Goal: Task Accomplishment & Management: Manage account settings

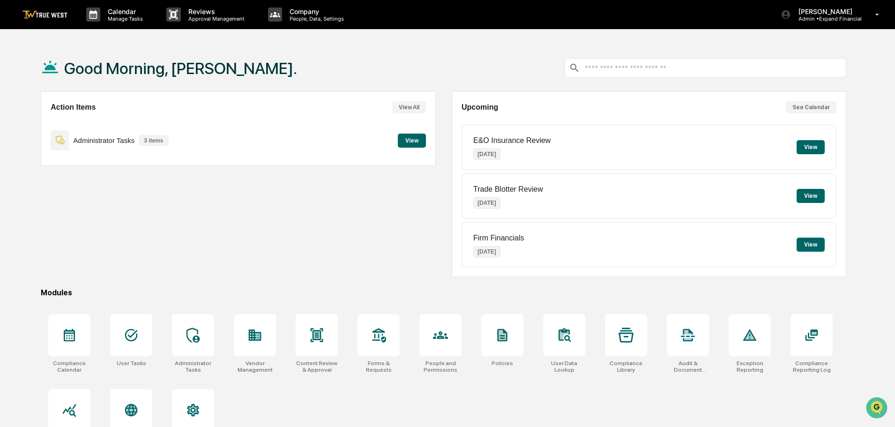
click at [408, 141] on button "View" at bounding box center [412, 141] width 28 height 14
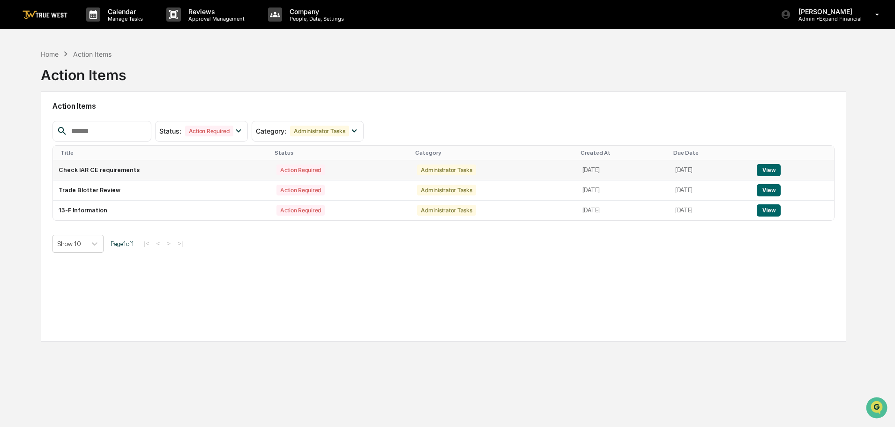
click at [771, 172] on button "View" at bounding box center [769, 170] width 24 height 12
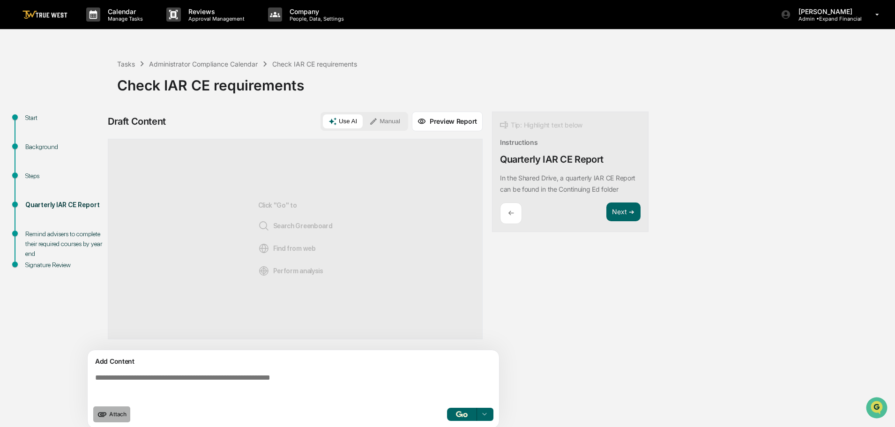
click at [112, 414] on span "Attach" at bounding box center [117, 414] width 17 height 7
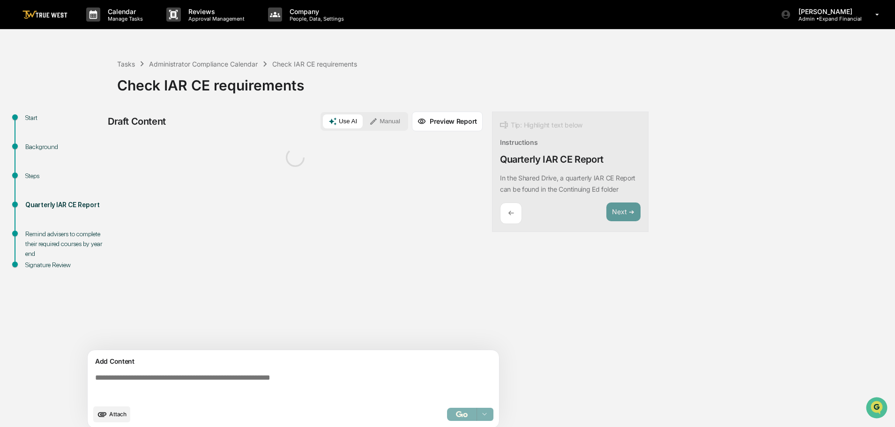
scroll to position [7, 0]
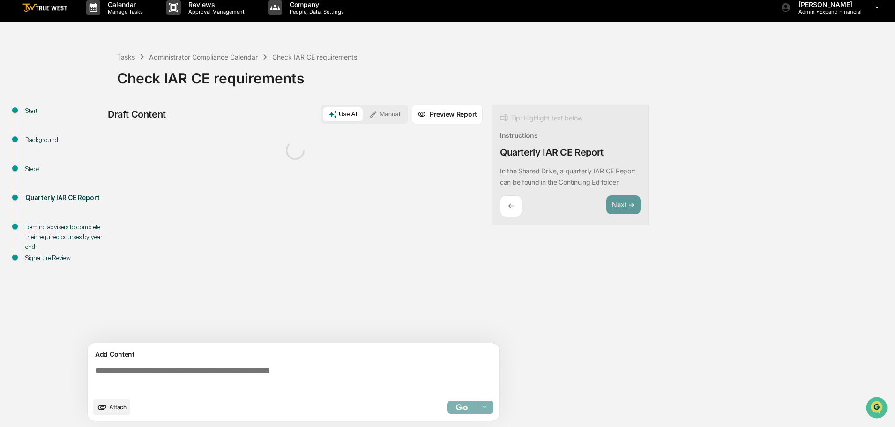
click at [185, 370] on textarea at bounding box center [295, 380] width 408 height 34
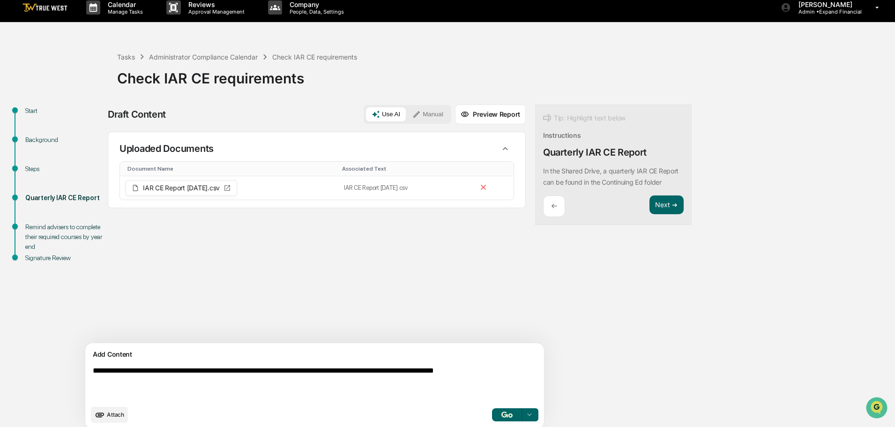
type textarea "**********"
click at [407, 118] on button "Manual" at bounding box center [428, 114] width 42 height 14
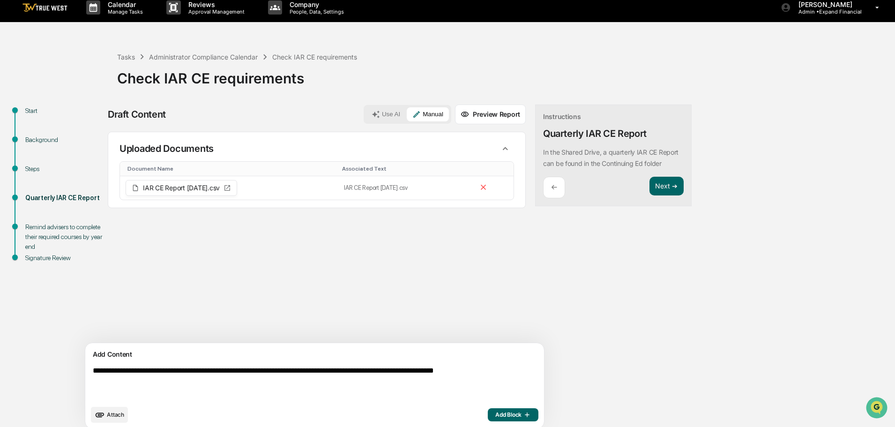
click at [495, 414] on span "Add Block" at bounding box center [513, 414] width 36 height 7
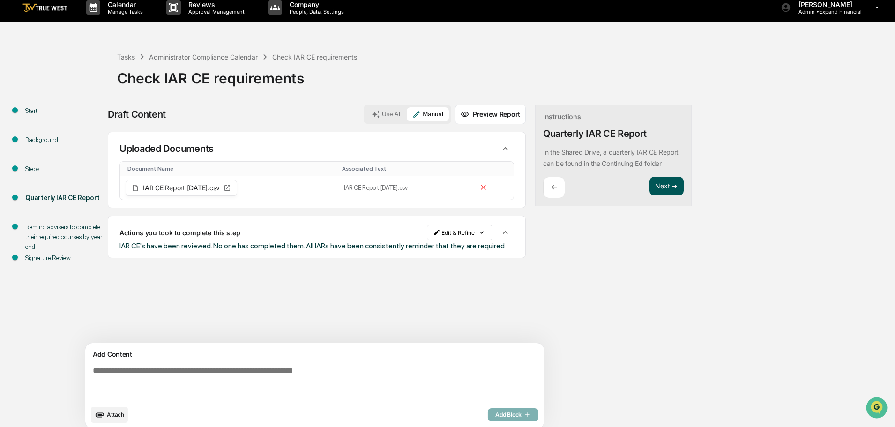
click at [650, 187] on button "Next ➔" at bounding box center [667, 186] width 34 height 19
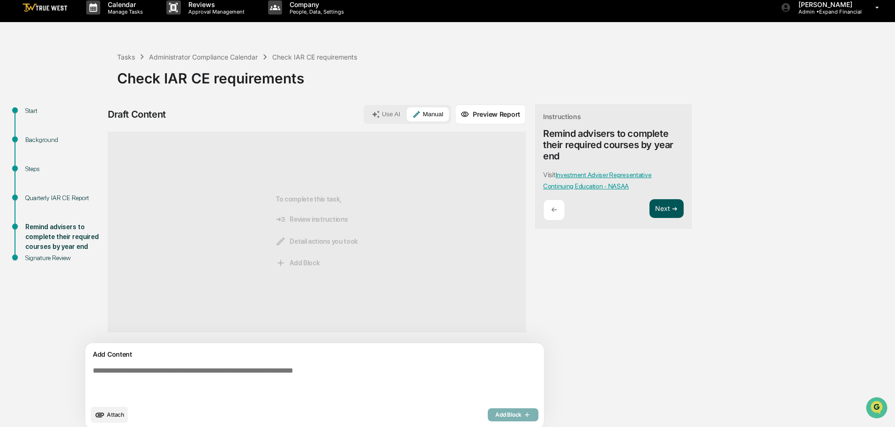
click at [650, 208] on button "Next ➔" at bounding box center [667, 208] width 34 height 19
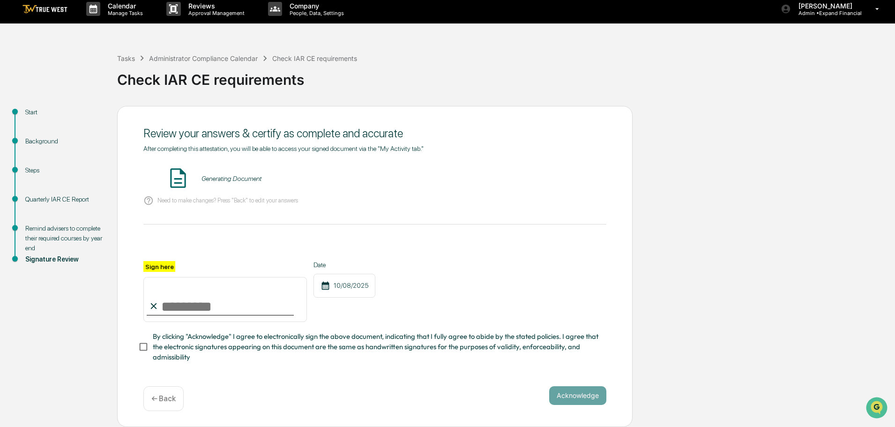
scroll to position [0, 0]
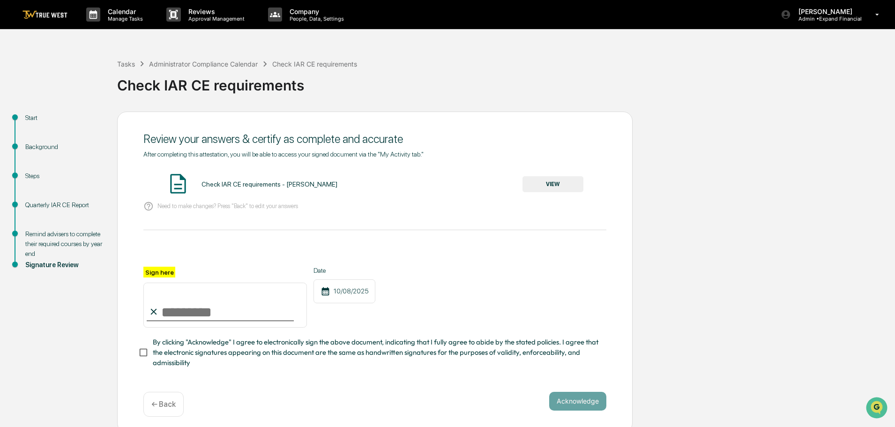
click at [557, 187] on button "VIEW" at bounding box center [553, 184] width 61 height 16
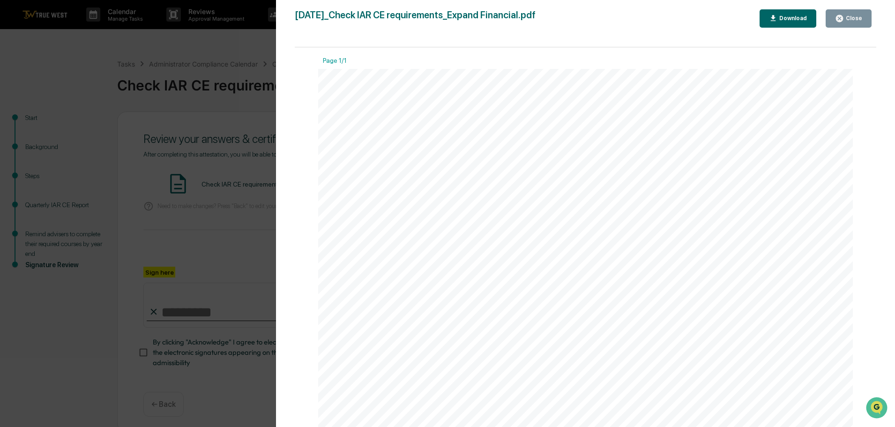
click at [847, 20] on div "Close" at bounding box center [853, 18] width 18 height 7
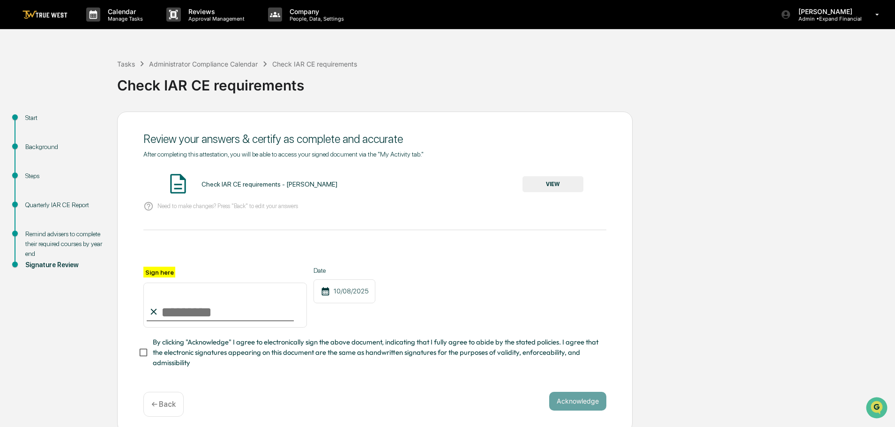
click at [249, 315] on input "Sign here" at bounding box center [225, 305] width 164 height 45
type input "**********"
click at [581, 393] on div "**********" at bounding box center [375, 272] width 516 height 321
click at [581, 401] on button "Acknowledge" at bounding box center [577, 401] width 57 height 19
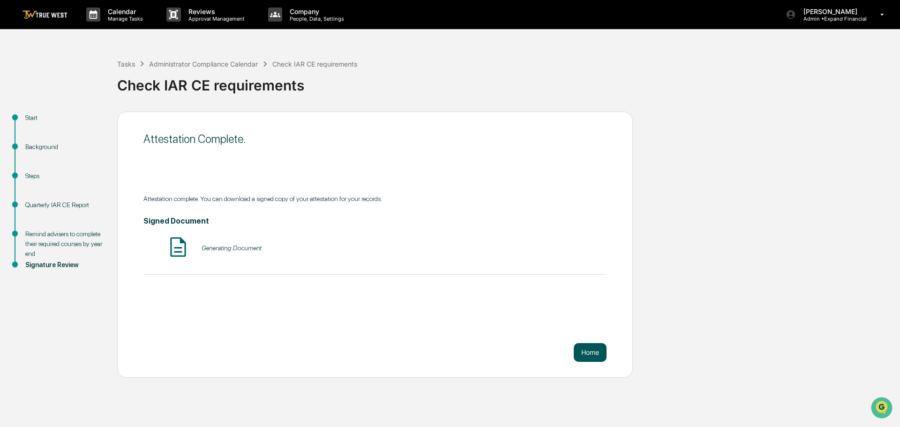
click at [587, 356] on button "Home" at bounding box center [590, 352] width 33 height 19
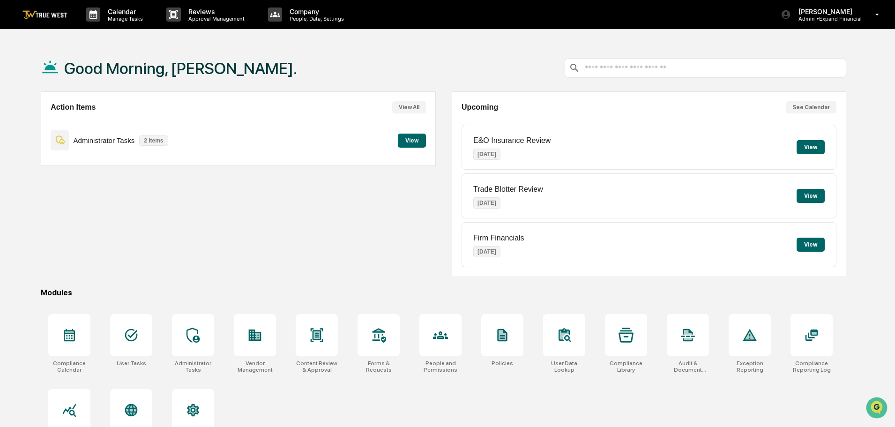
click at [408, 144] on button "View" at bounding box center [412, 141] width 28 height 14
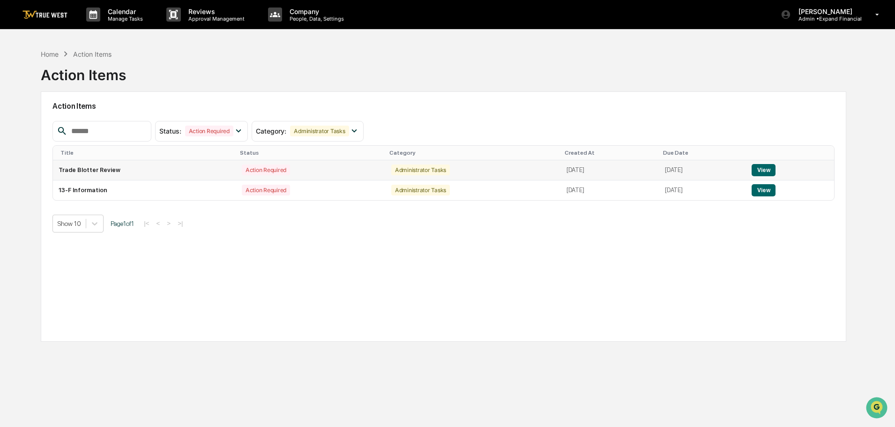
click at [767, 170] on button "View" at bounding box center [764, 170] width 24 height 12
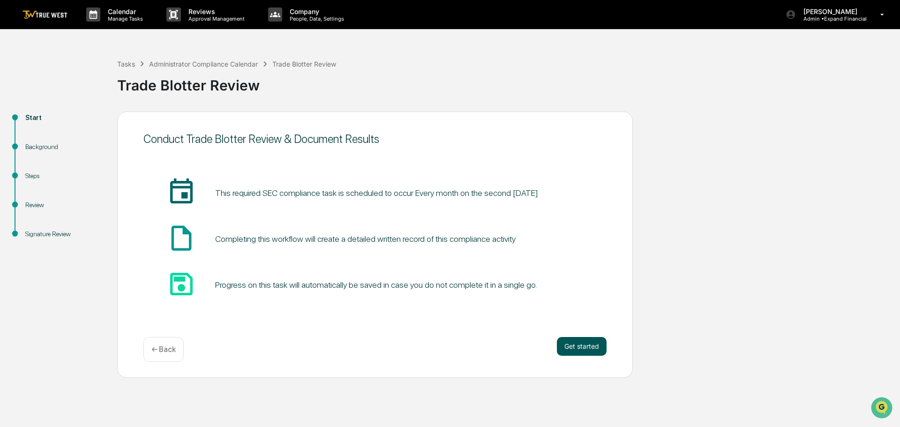
click at [579, 349] on button "Get started" at bounding box center [582, 346] width 50 height 19
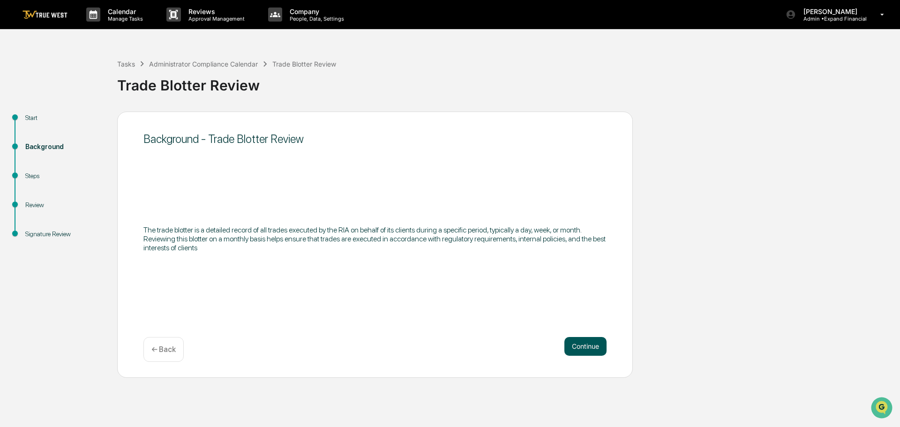
click at [579, 349] on button "Continue" at bounding box center [585, 346] width 42 height 19
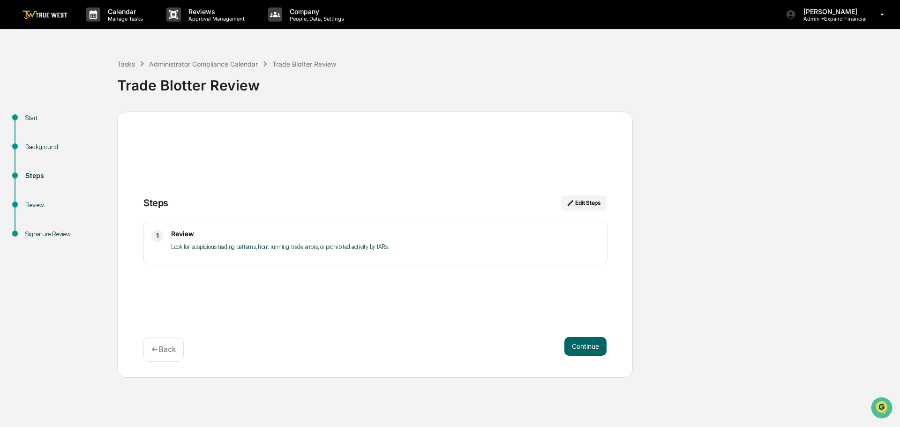
click at [579, 349] on button "Continue" at bounding box center [585, 346] width 42 height 19
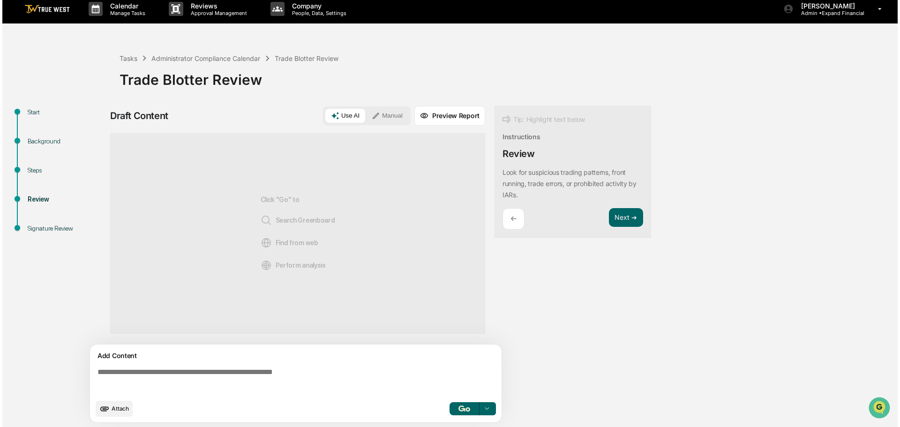
scroll to position [7, 0]
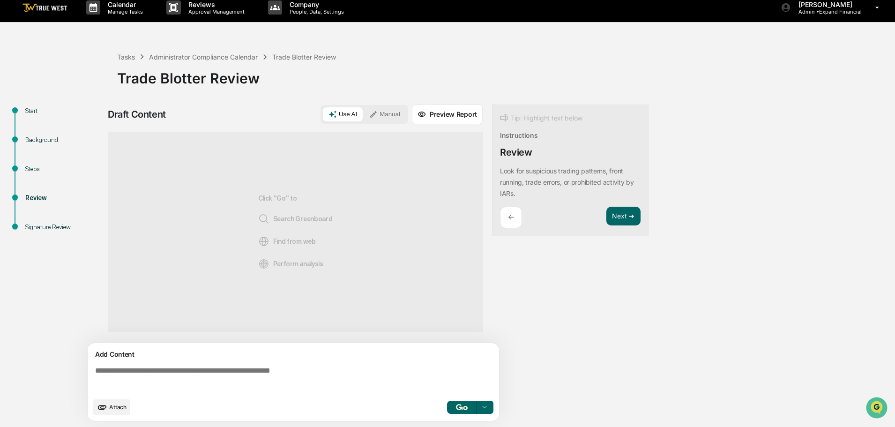
click at [114, 413] on button "Attach" at bounding box center [111, 407] width 37 height 16
click at [175, 55] on div "Administrator Compliance Calendar" at bounding box center [203, 57] width 109 height 8
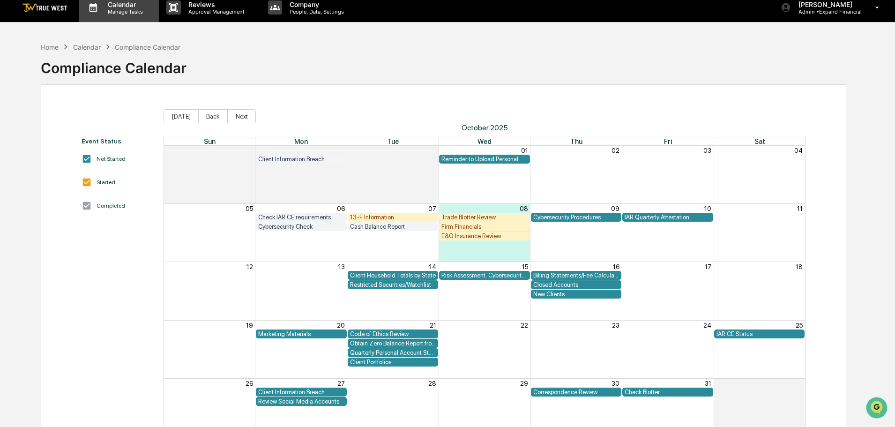
click at [128, 15] on p "Manage Tasks" at bounding box center [123, 11] width 47 height 7
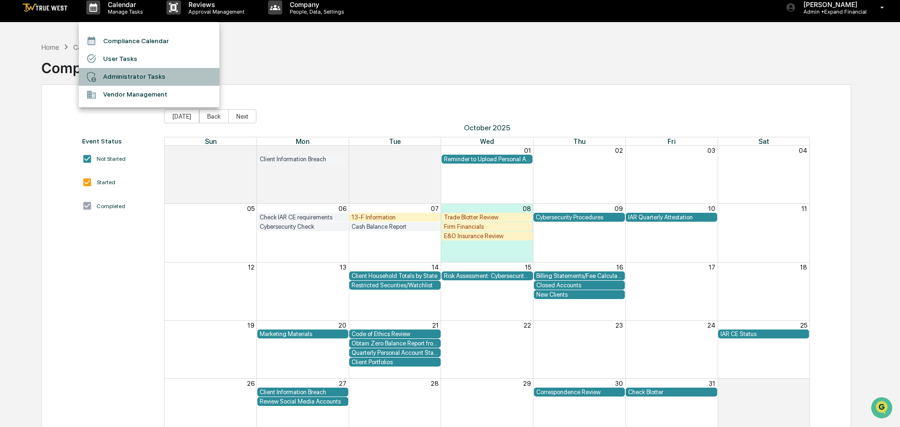
click at [125, 72] on li "Administrator Tasks" at bounding box center [149, 77] width 141 height 18
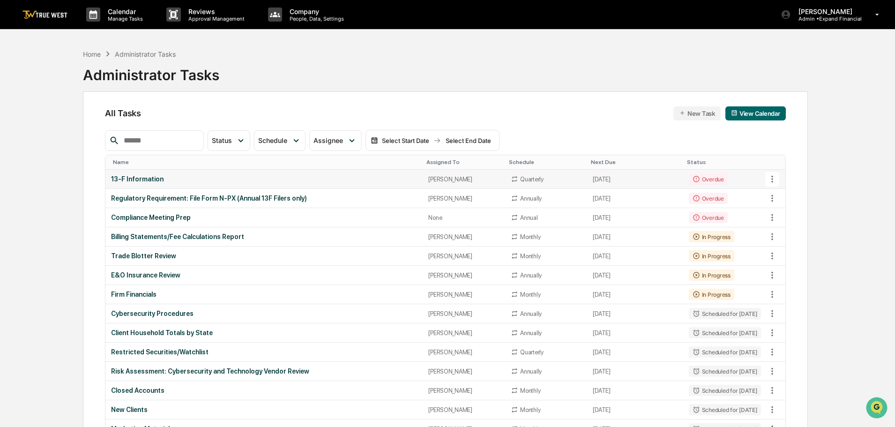
click at [774, 178] on icon at bounding box center [772, 179] width 10 height 10
click at [797, 231] on li "Delete Task" at bounding box center [807, 230] width 75 height 17
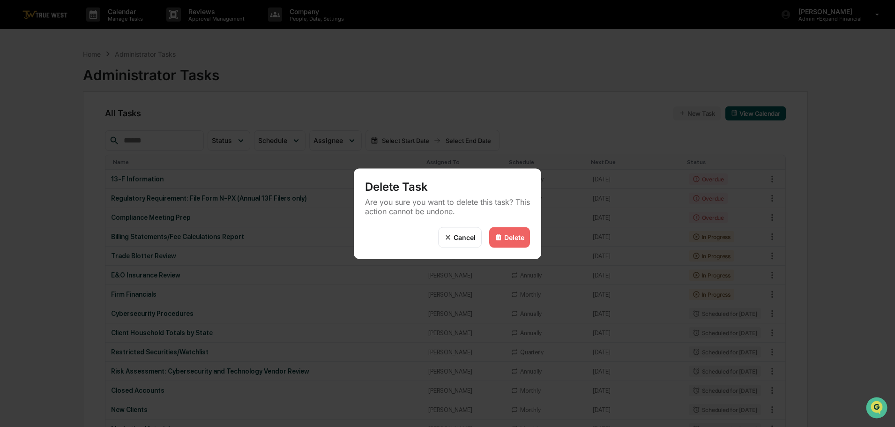
click at [463, 236] on div "Cancel" at bounding box center [465, 237] width 22 height 8
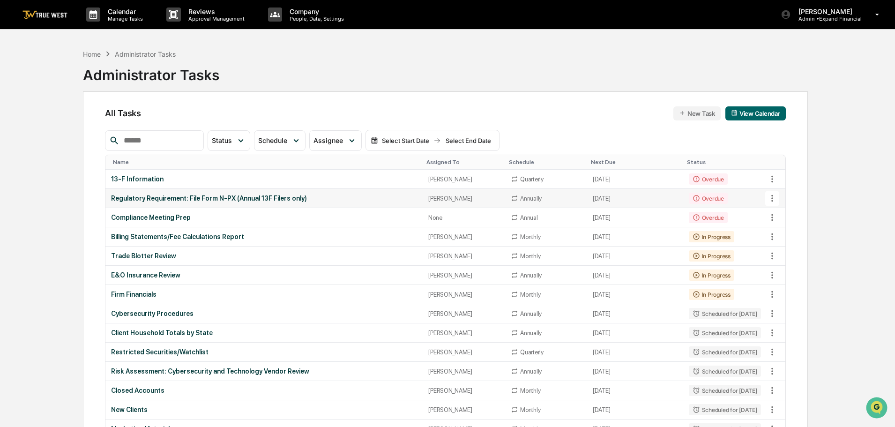
click at [768, 199] on icon at bounding box center [772, 198] width 10 height 10
click at [779, 217] on li "View Task" at bounding box center [807, 214] width 75 height 17
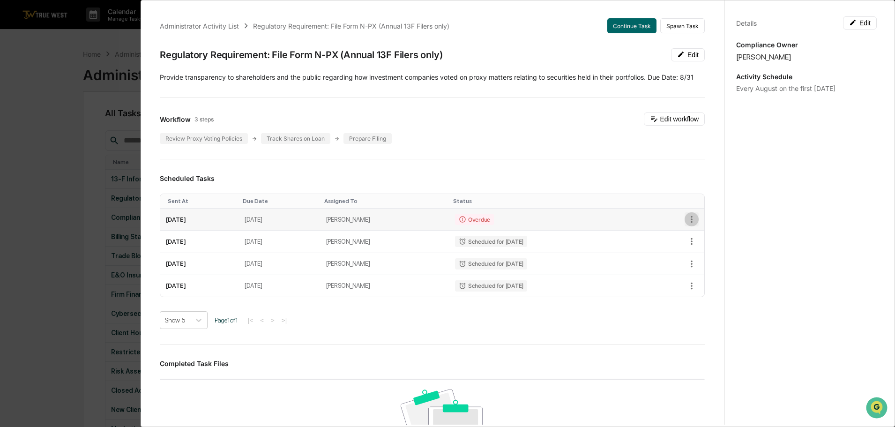
click at [687, 225] on icon "button" at bounding box center [692, 219] width 10 height 10
click at [706, 239] on li "Mark as Completed" at bounding box center [719, 235] width 77 height 17
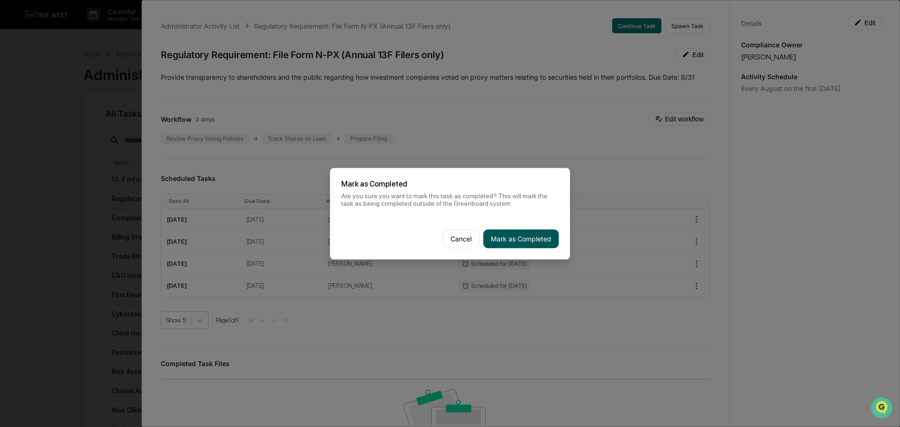
click at [502, 231] on button "Mark as Completed" at bounding box center [520, 238] width 75 height 19
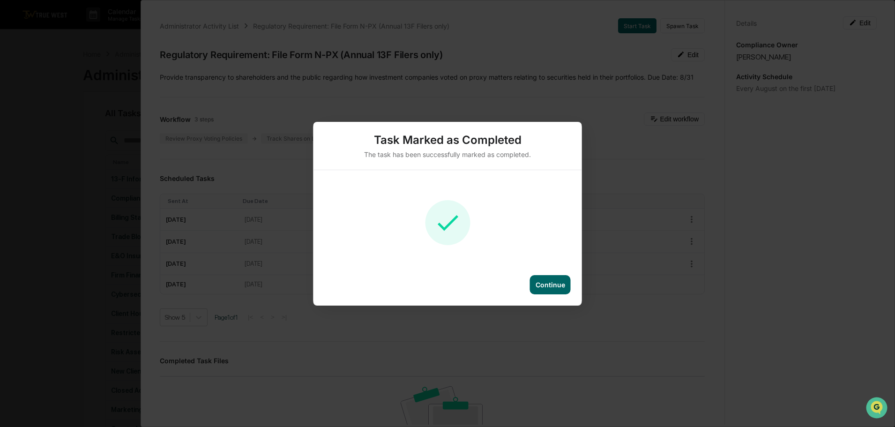
click at [547, 289] on div "Continue" at bounding box center [550, 284] width 41 height 19
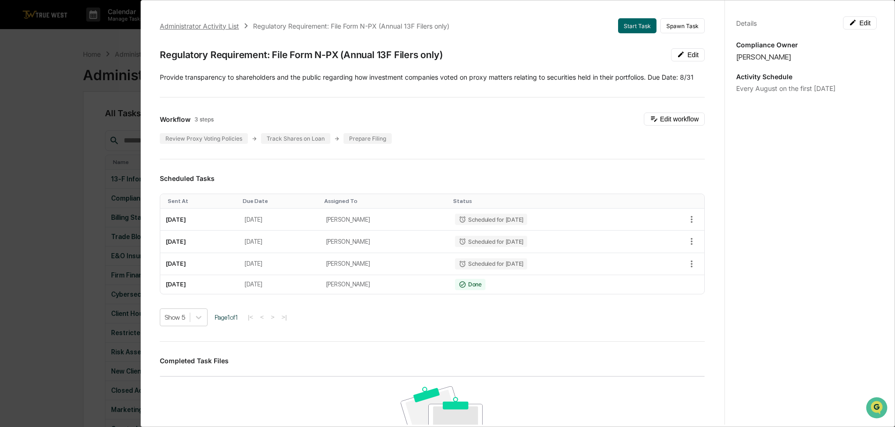
click at [185, 25] on div "Administrator Activity List" at bounding box center [199, 26] width 79 height 8
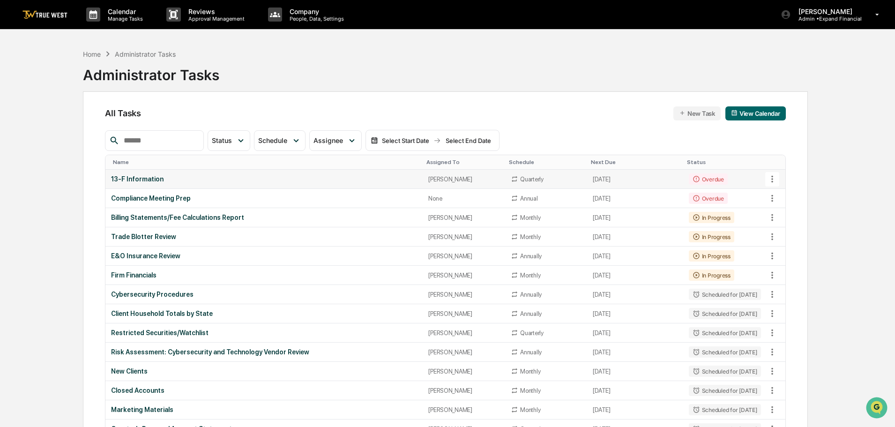
click at [771, 176] on icon at bounding box center [772, 179] width 10 height 10
click at [794, 195] on li "View Task" at bounding box center [807, 195] width 75 height 17
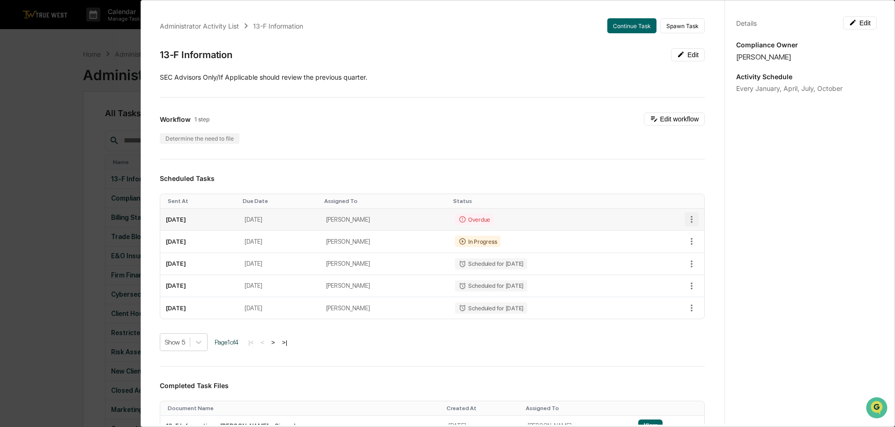
click at [687, 218] on icon "button" at bounding box center [692, 219] width 10 height 10
click at [706, 236] on li "Mark as Completed" at bounding box center [719, 235] width 77 height 17
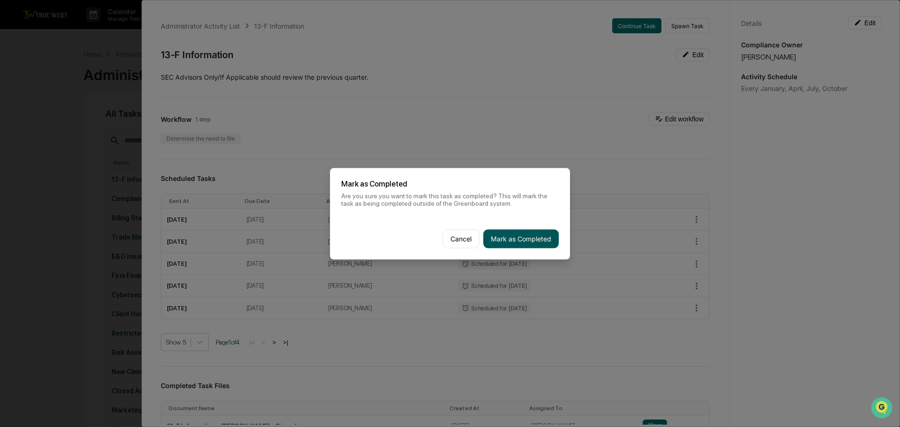
click at [534, 235] on button "Mark as Completed" at bounding box center [520, 238] width 75 height 19
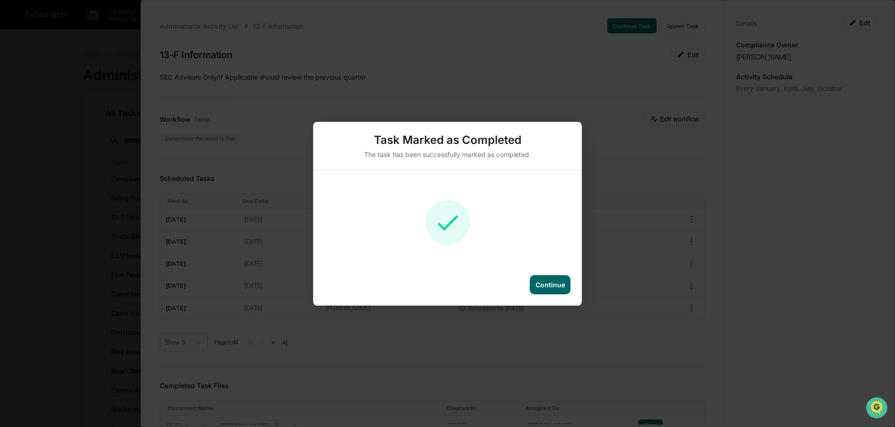
click at [551, 281] on div "Continue" at bounding box center [551, 285] width 30 height 8
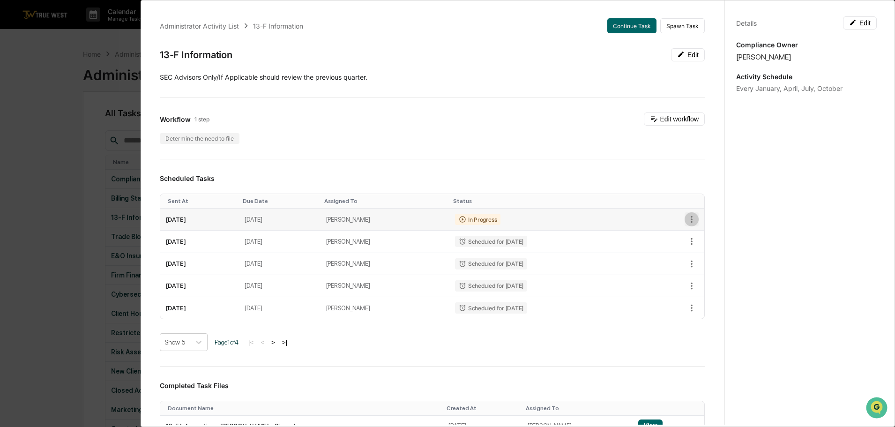
click at [687, 225] on icon "button" at bounding box center [692, 219] width 10 height 10
click at [717, 236] on li "Mark as Completed" at bounding box center [719, 235] width 77 height 17
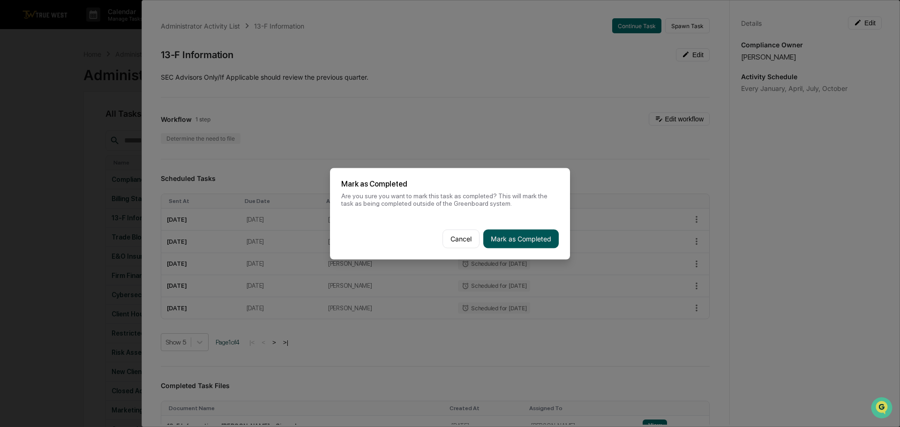
click at [516, 237] on button "Mark as Completed" at bounding box center [520, 238] width 75 height 19
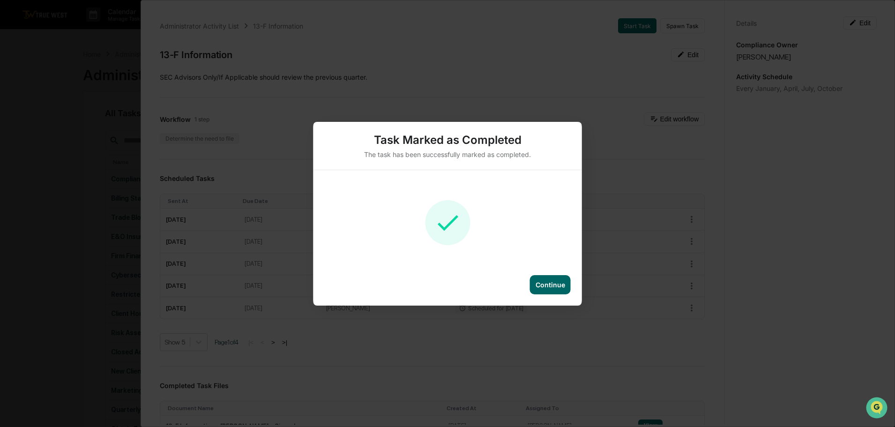
click at [555, 278] on div "Continue" at bounding box center [550, 284] width 41 height 19
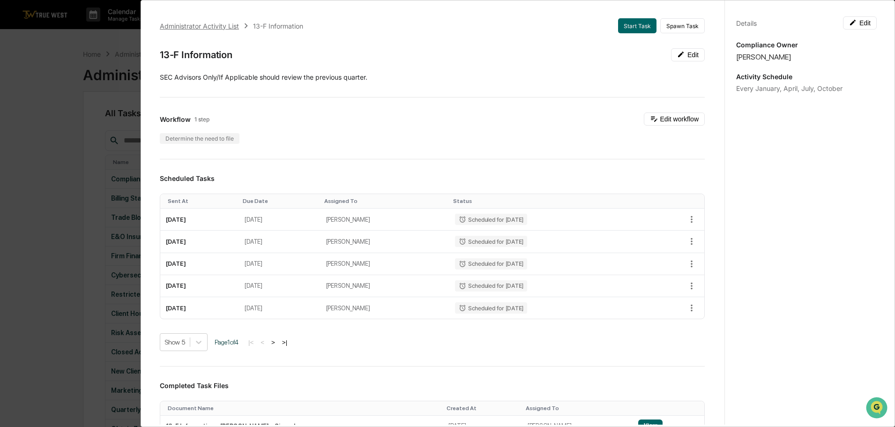
click at [198, 25] on div "Administrator Activity List" at bounding box center [199, 26] width 79 height 8
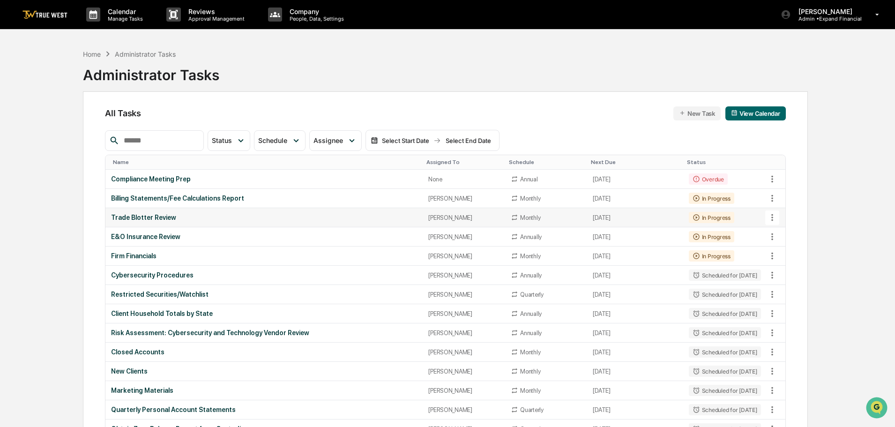
click at [771, 217] on icon at bounding box center [772, 217] width 10 height 10
click at [780, 240] on li "View Task" at bounding box center [807, 233] width 75 height 17
